Goal: Task Accomplishment & Management: Use online tool/utility

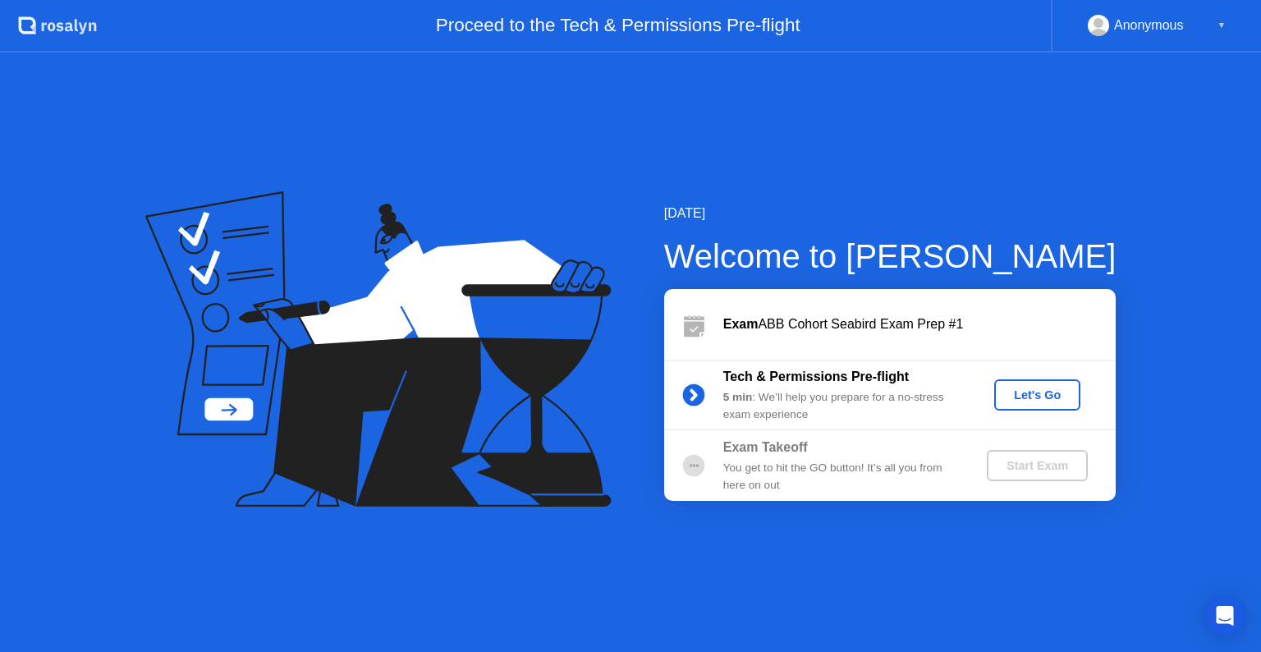
click at [1020, 389] on div "Let's Go" at bounding box center [1037, 394] width 73 height 13
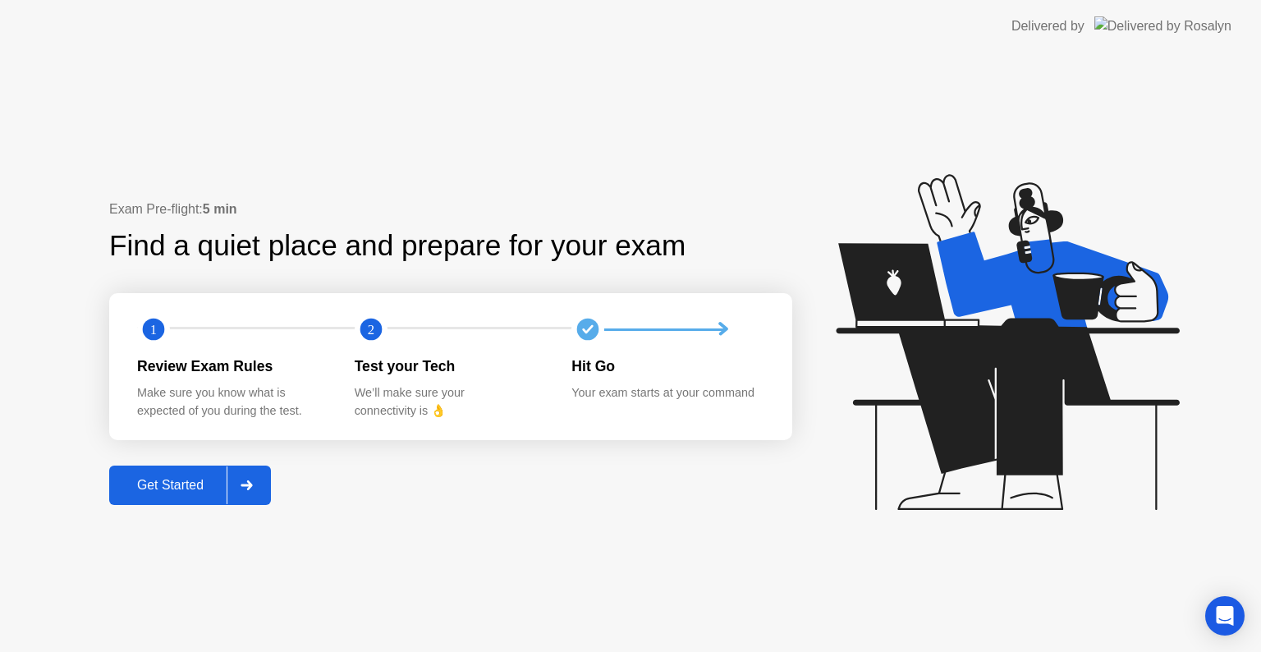
click at [209, 486] on div "Get Started" at bounding box center [170, 485] width 113 height 15
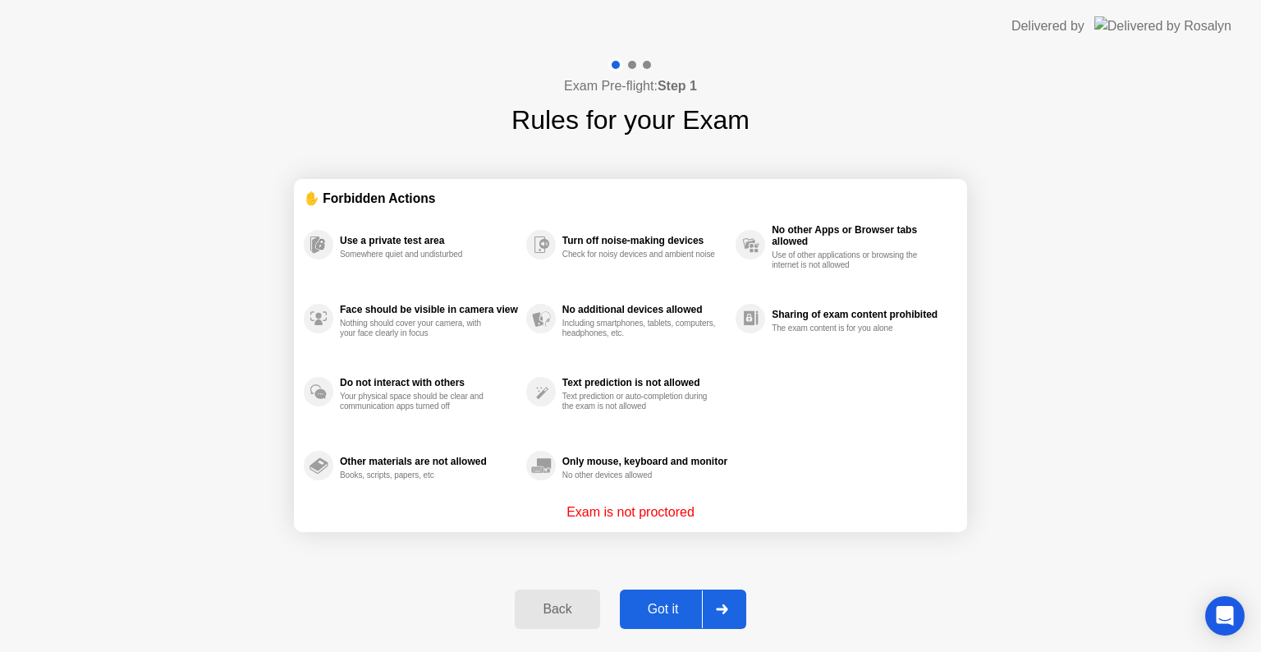
click at [692, 613] on div "Got it" at bounding box center [663, 609] width 77 height 15
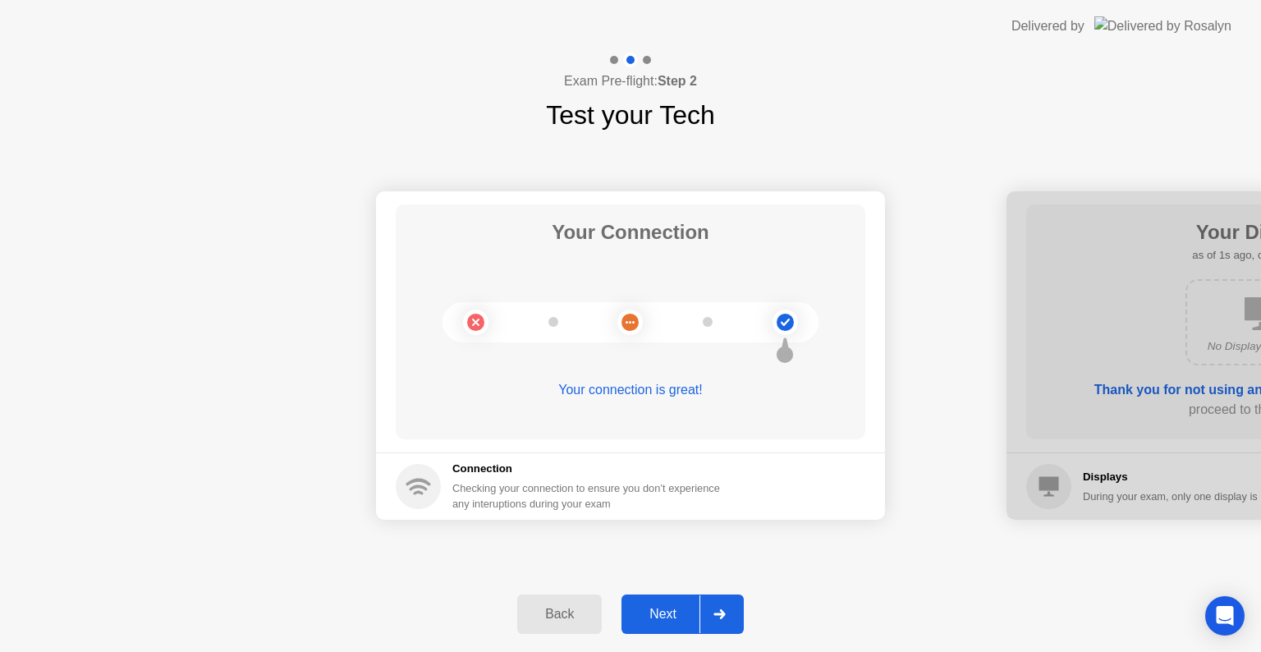
click at [692, 613] on div "Next" at bounding box center [663, 614] width 73 height 15
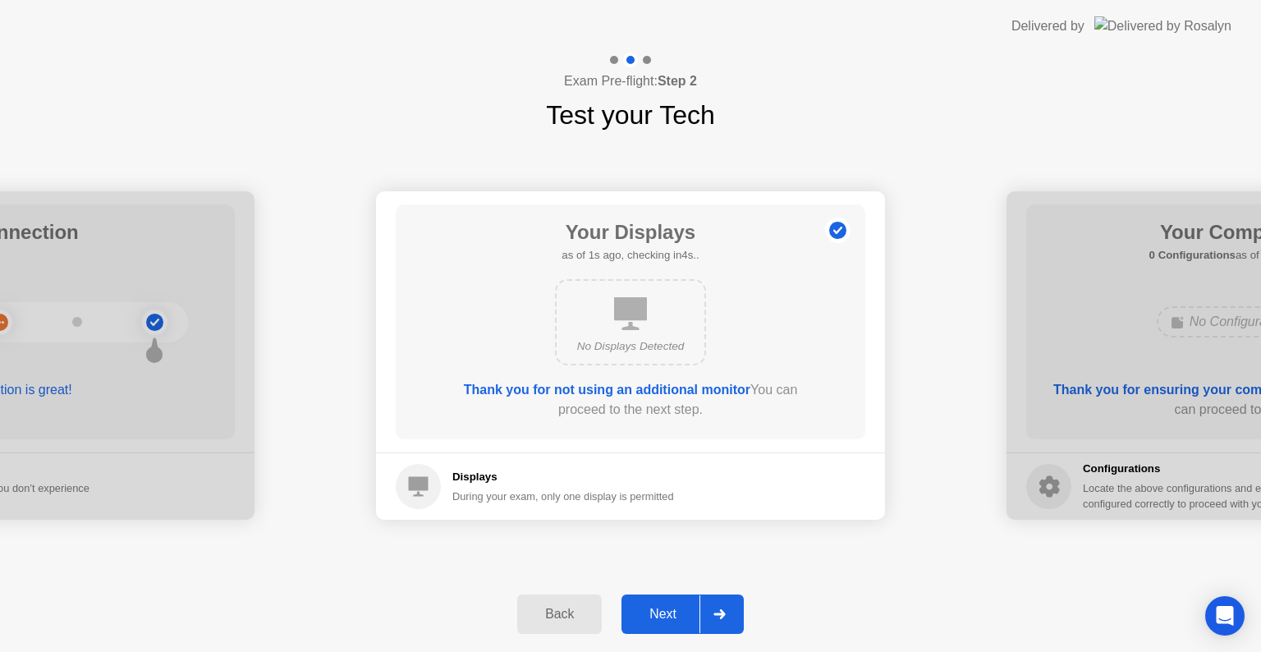
click at [693, 614] on div "Next" at bounding box center [663, 614] width 73 height 15
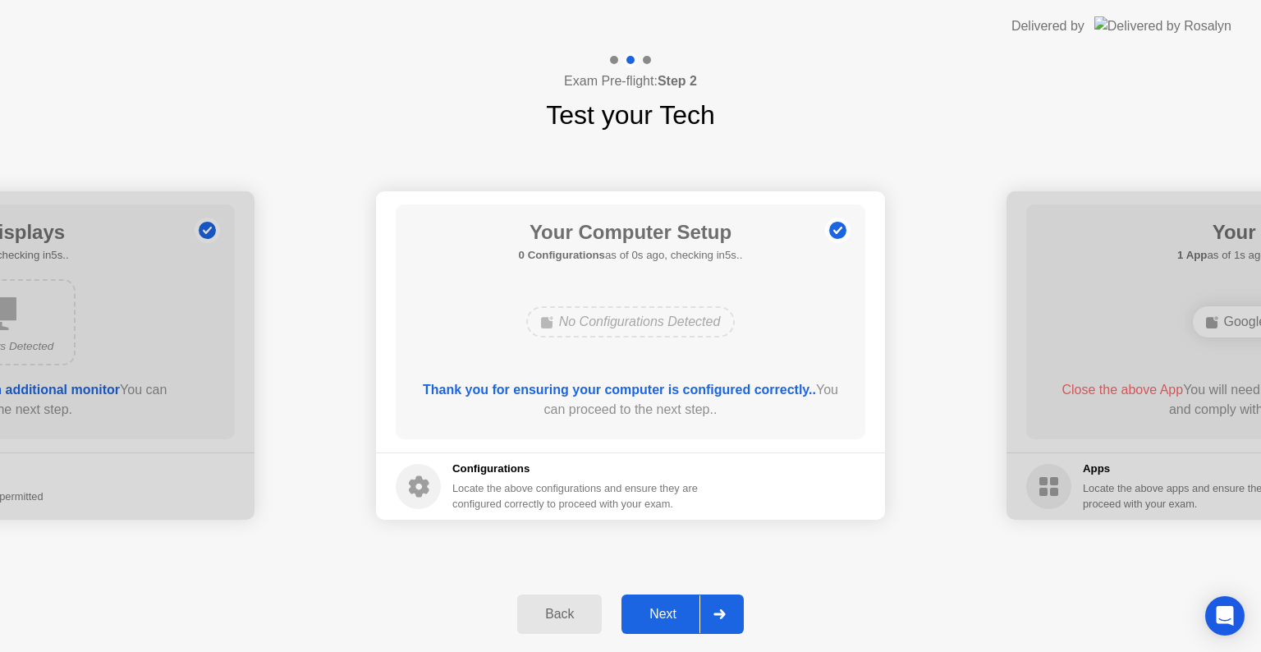
click at [693, 614] on div "Next" at bounding box center [663, 614] width 73 height 15
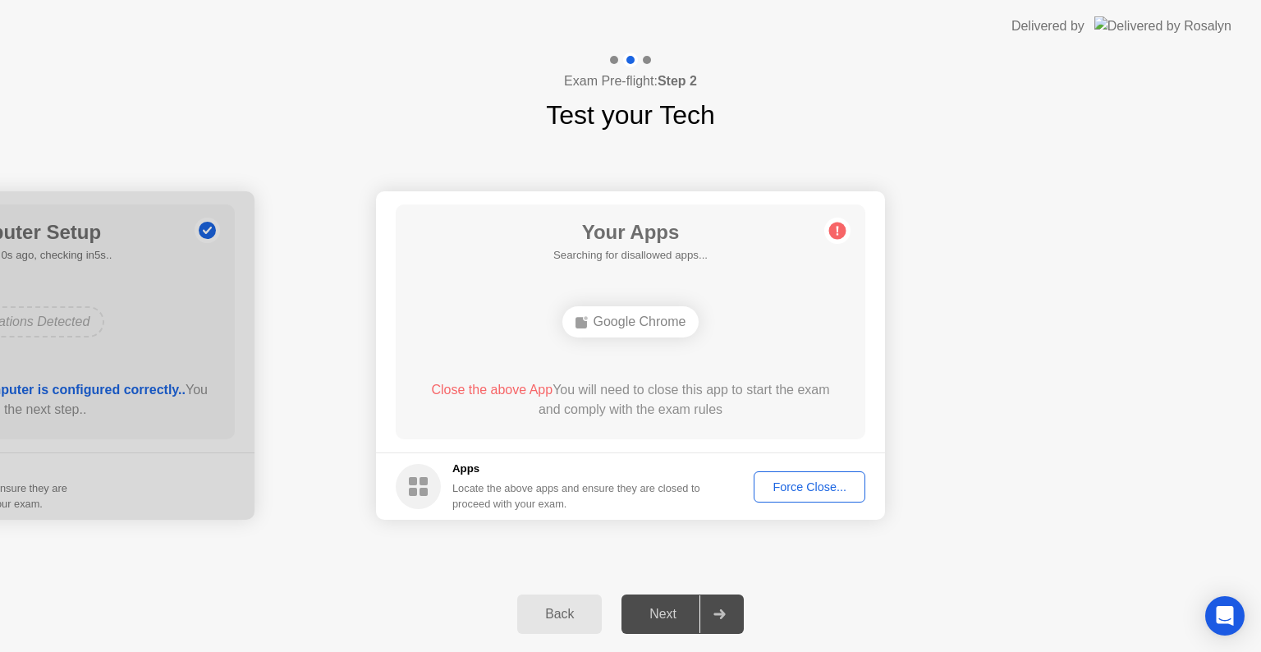
click at [693, 614] on div "Next" at bounding box center [663, 614] width 73 height 15
click at [802, 480] on div "Force Close..." at bounding box center [810, 486] width 100 height 13
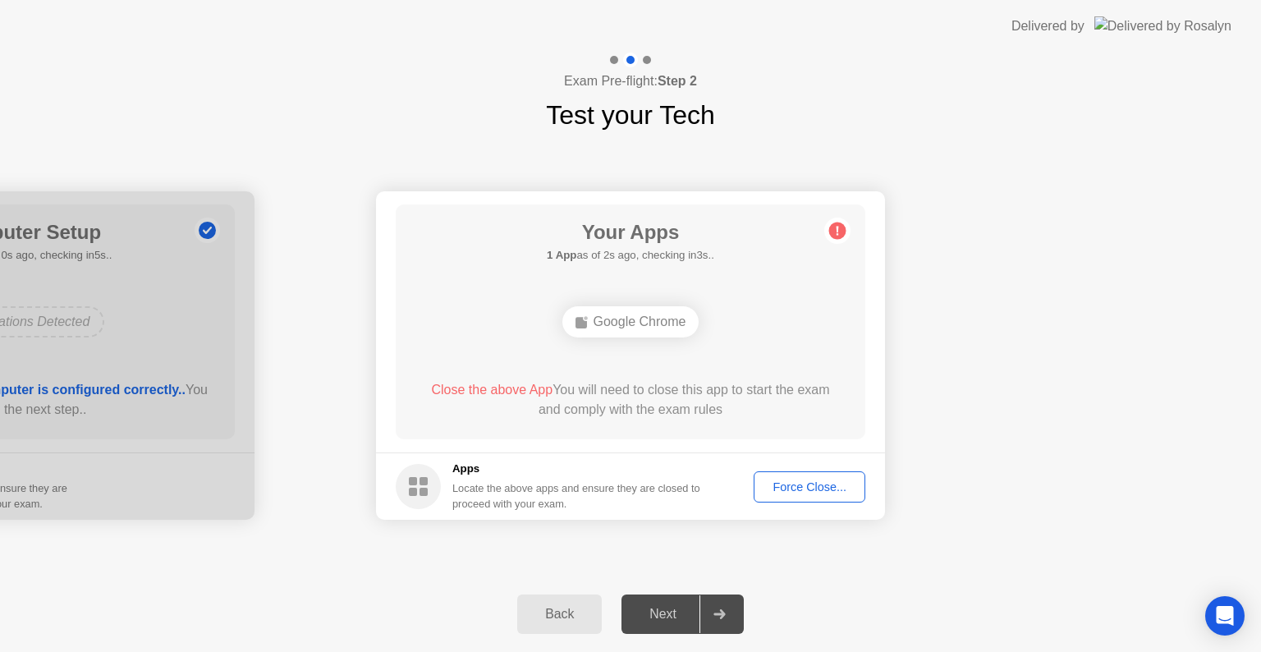
click at [785, 489] on div "Force Close..." at bounding box center [810, 486] width 100 height 13
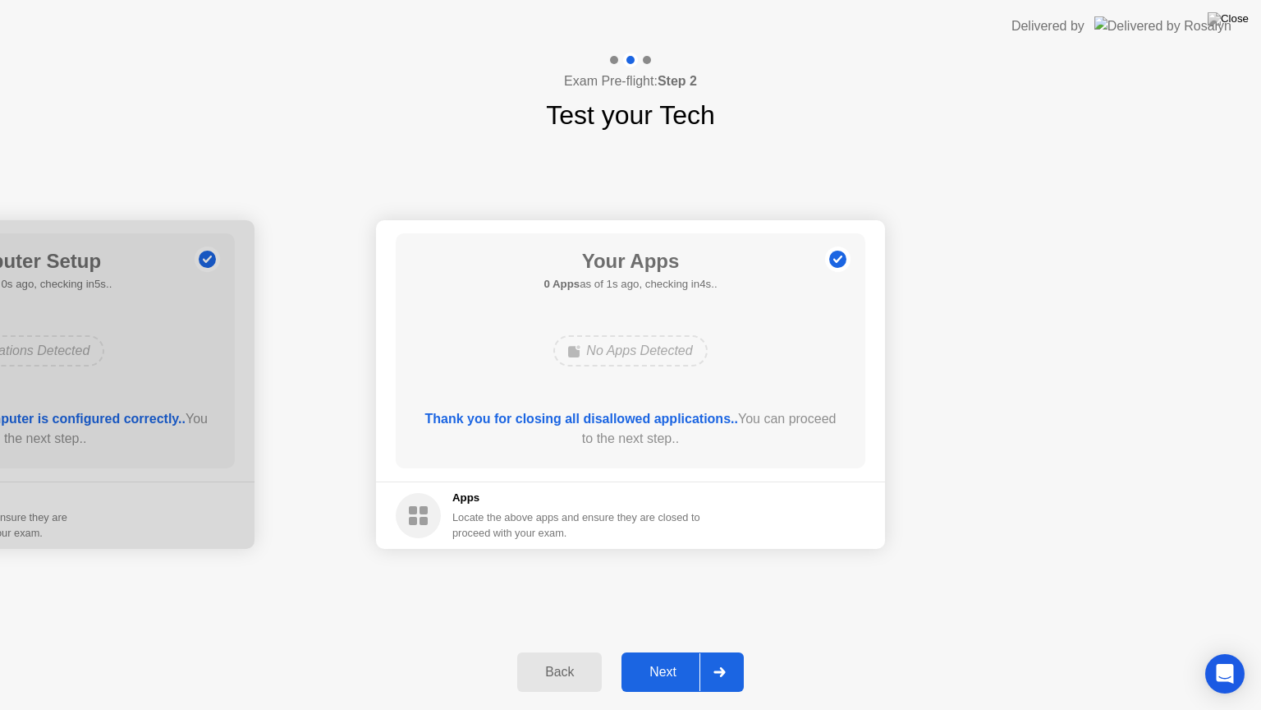
click at [676, 651] on div "Next" at bounding box center [663, 671] width 73 height 15
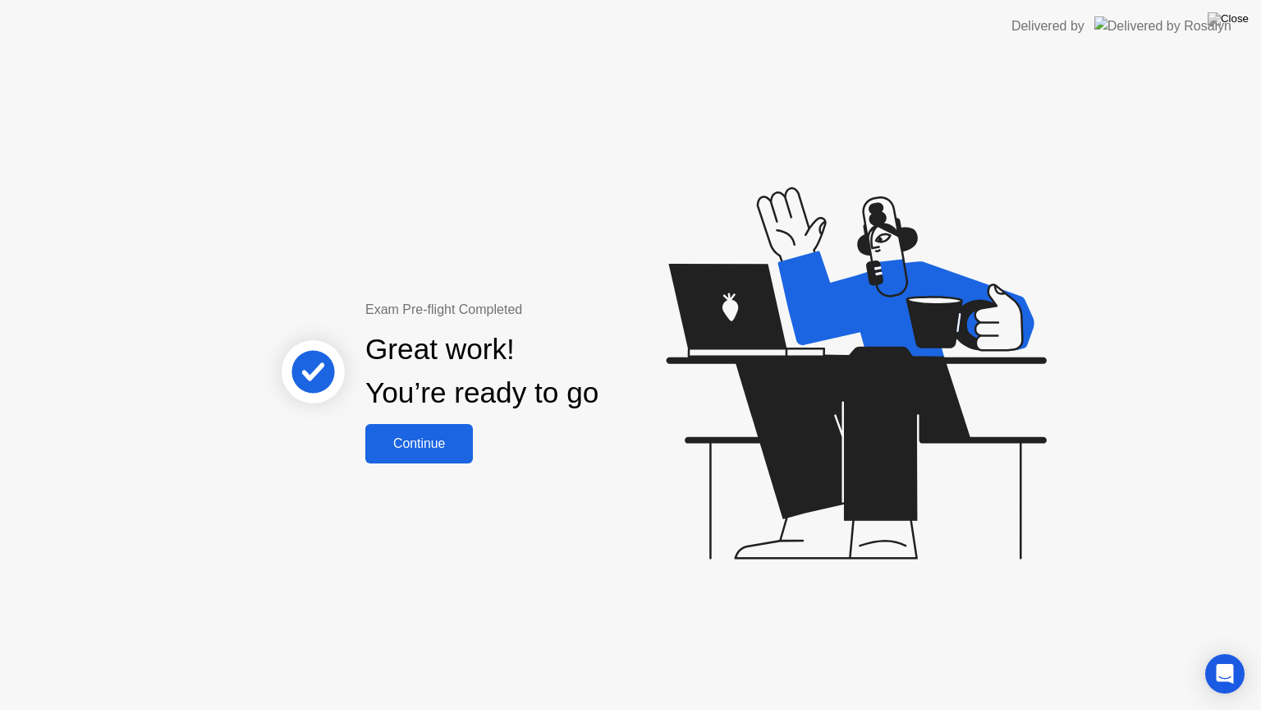
click at [415, 436] on div "Continue" at bounding box center [419, 443] width 98 height 15
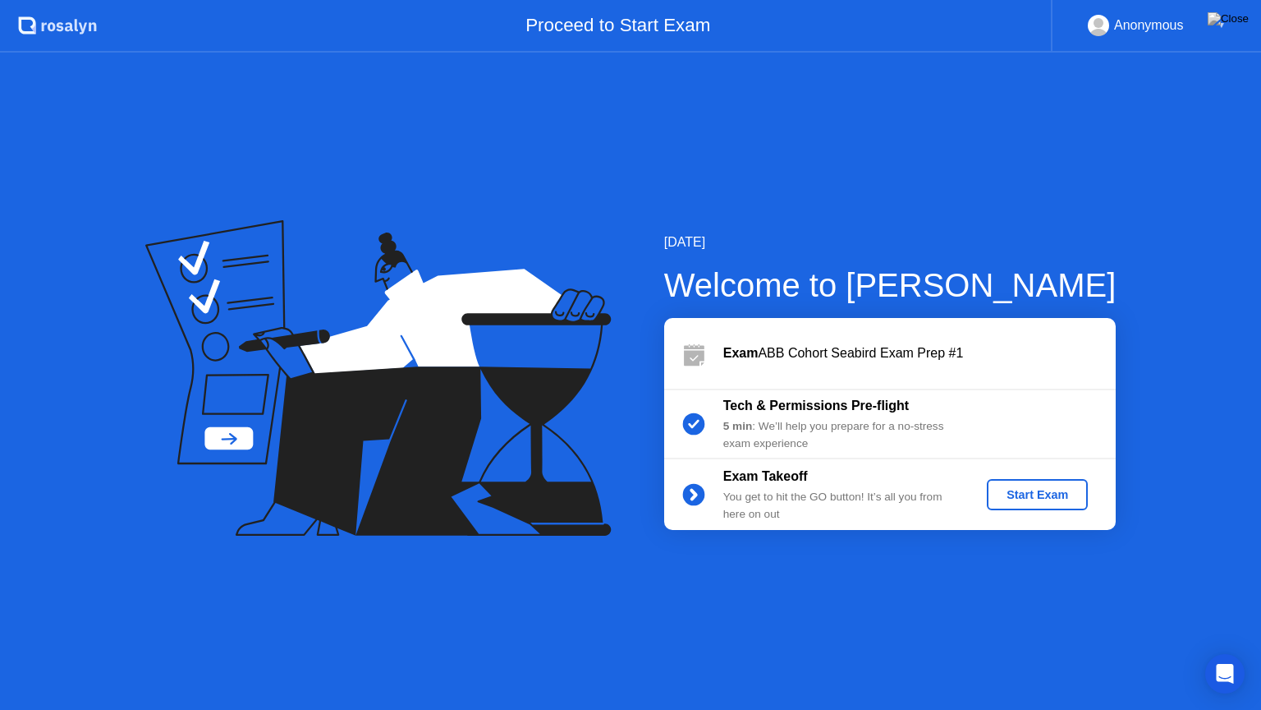
click at [1034, 494] on div "Start Exam" at bounding box center [1038, 494] width 88 height 13
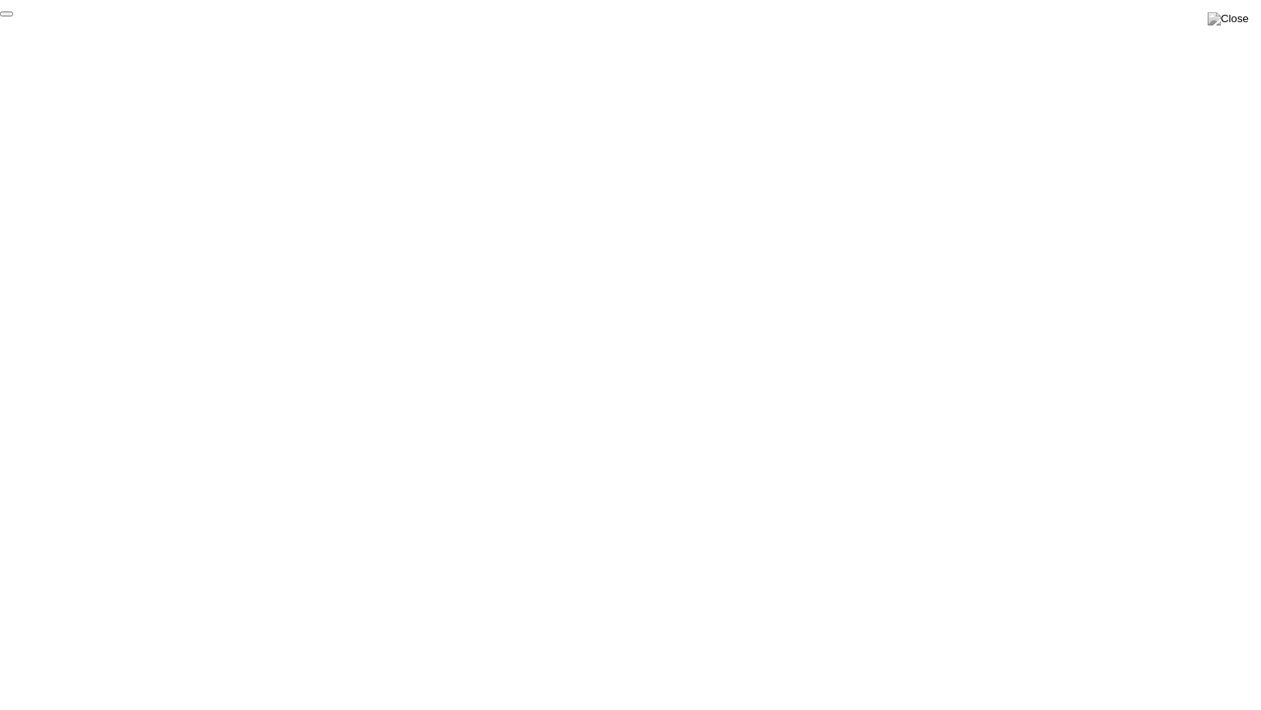
click div "End Proctoring Session"
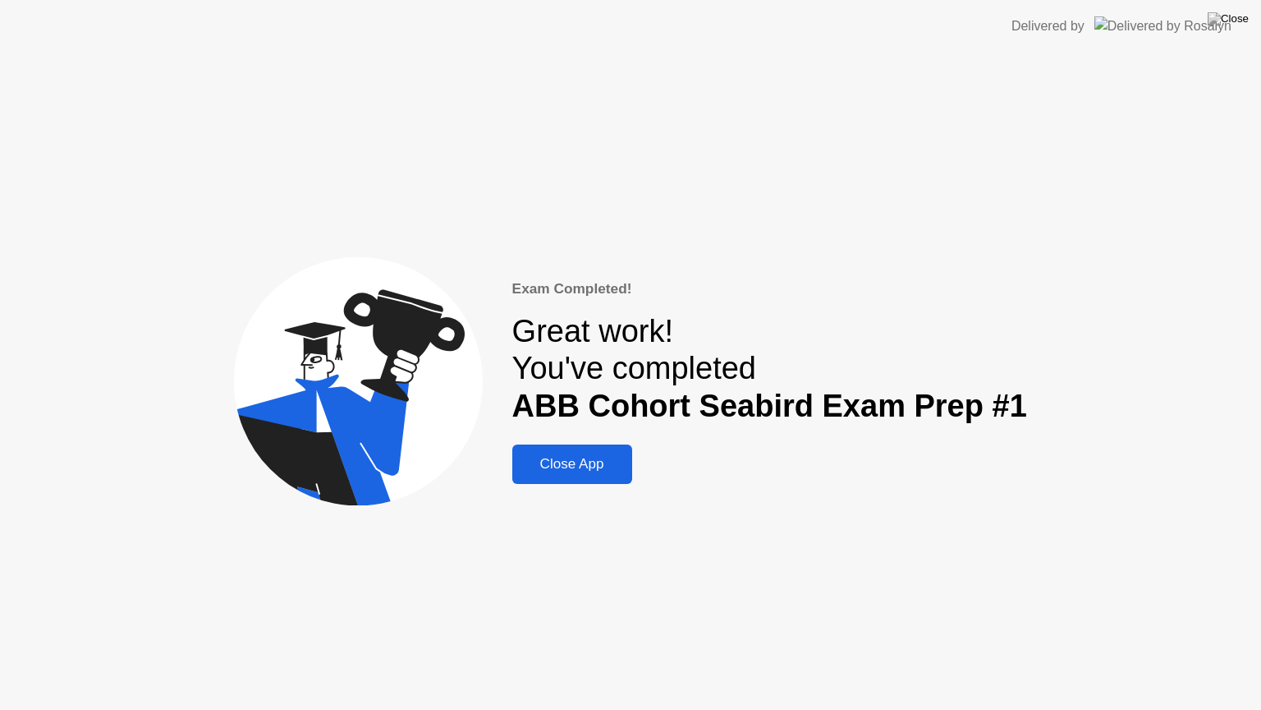
click at [603, 459] on div "Close App" at bounding box center [572, 464] width 110 height 16
